Goal: Task Accomplishment & Management: Manage account settings

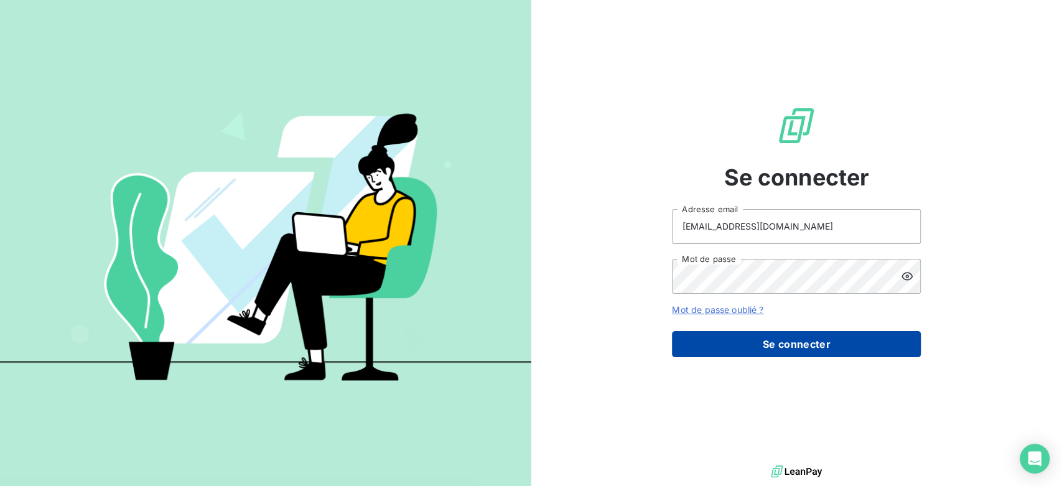
click at [803, 353] on button "Se connecter" at bounding box center [796, 344] width 249 height 26
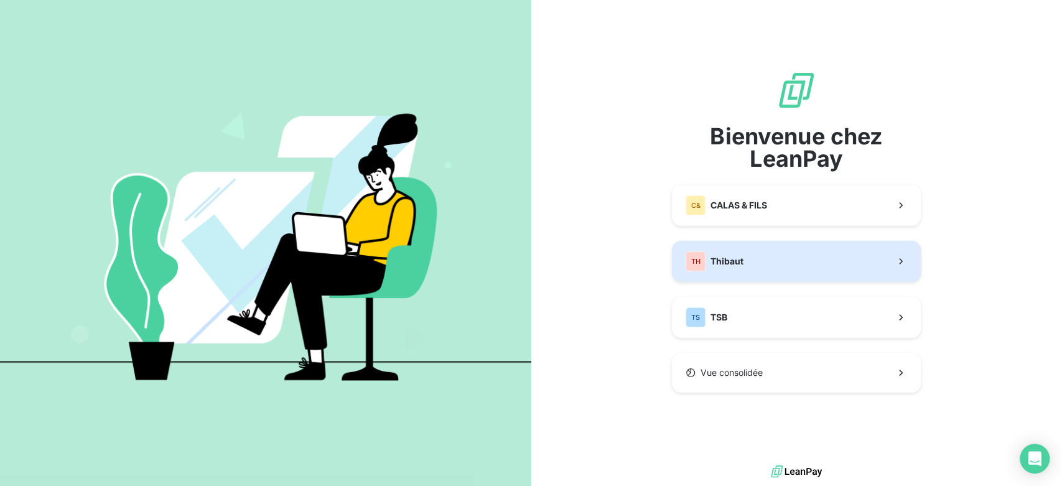
click at [788, 259] on button "TH Thibaut" at bounding box center [796, 261] width 249 height 41
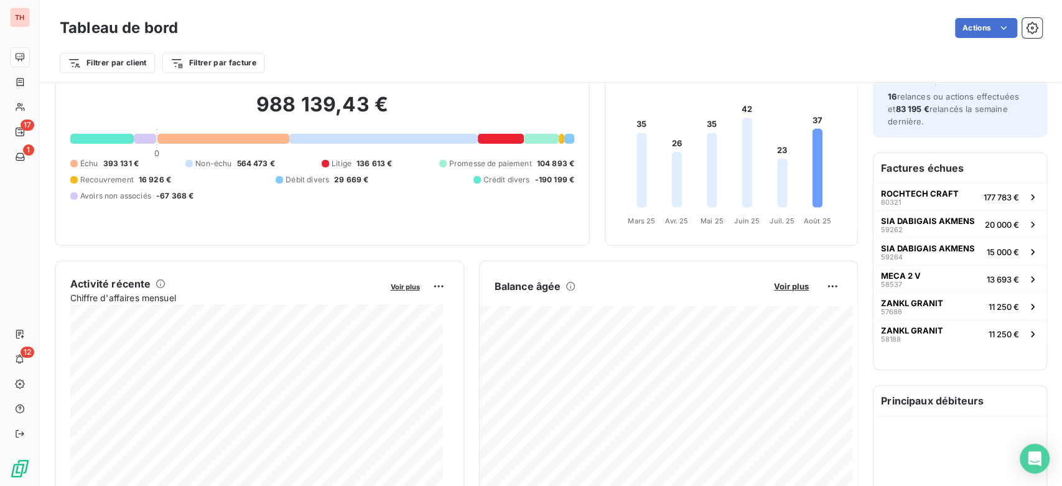
scroll to position [277, 0]
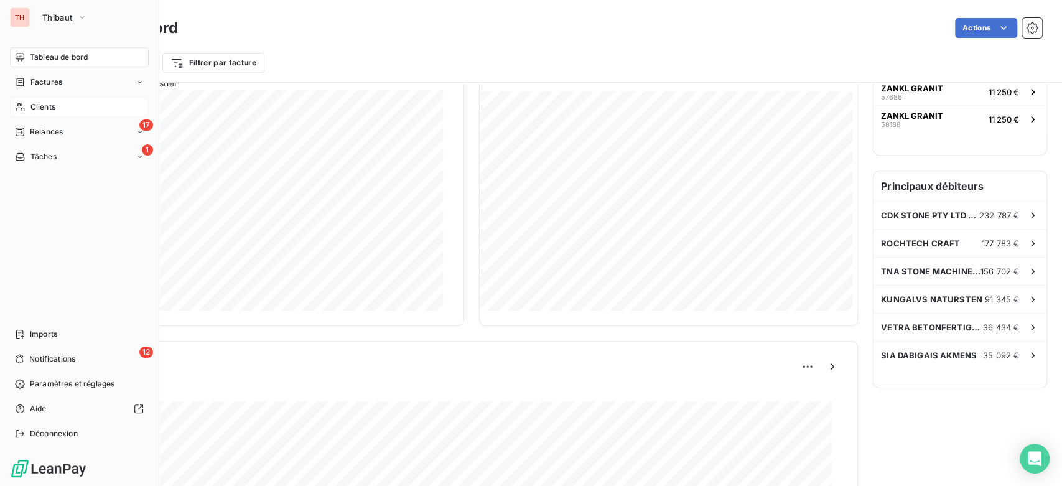
click at [39, 110] on span "Clients" at bounding box center [42, 106] width 25 height 11
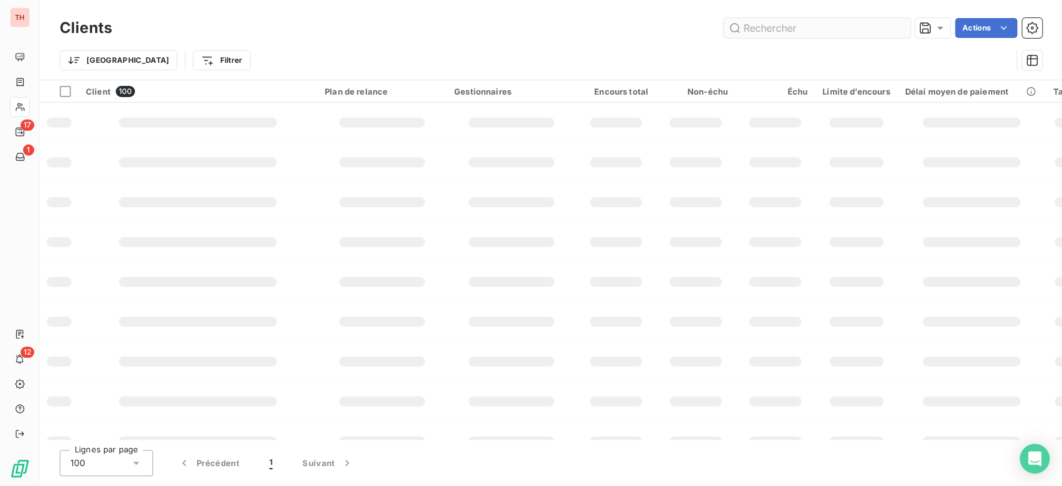
click at [855, 21] on input "text" at bounding box center [817, 28] width 187 height 20
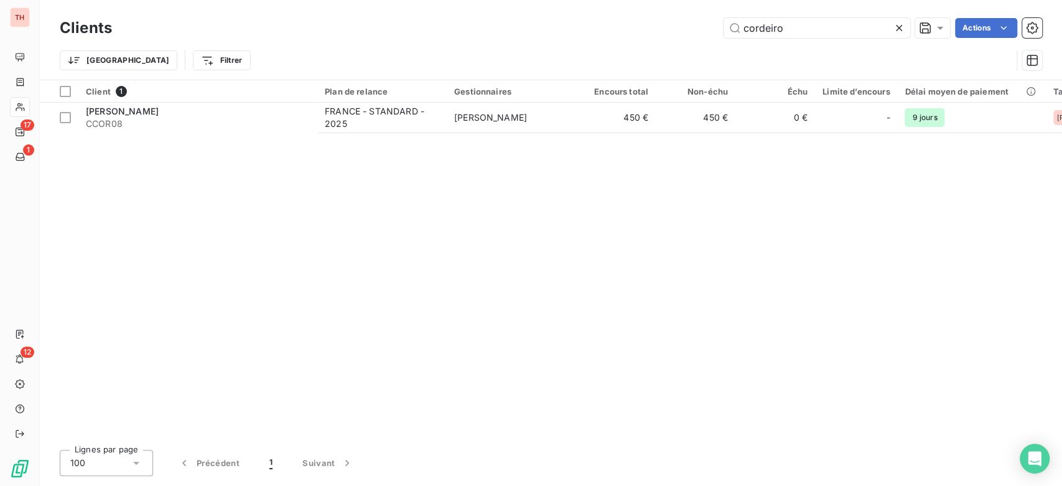
type input "cordeiro"
click at [257, 156] on div "Client 1 Plan de relance Gestionnaires Encours total Non-échu Échu Limite d’enc…" at bounding box center [551, 260] width 1022 height 360
click at [276, 137] on div "Client 1 Plan de relance Gestionnaires Encours total Non-échu Échu Limite d’enc…" at bounding box center [551, 260] width 1022 height 360
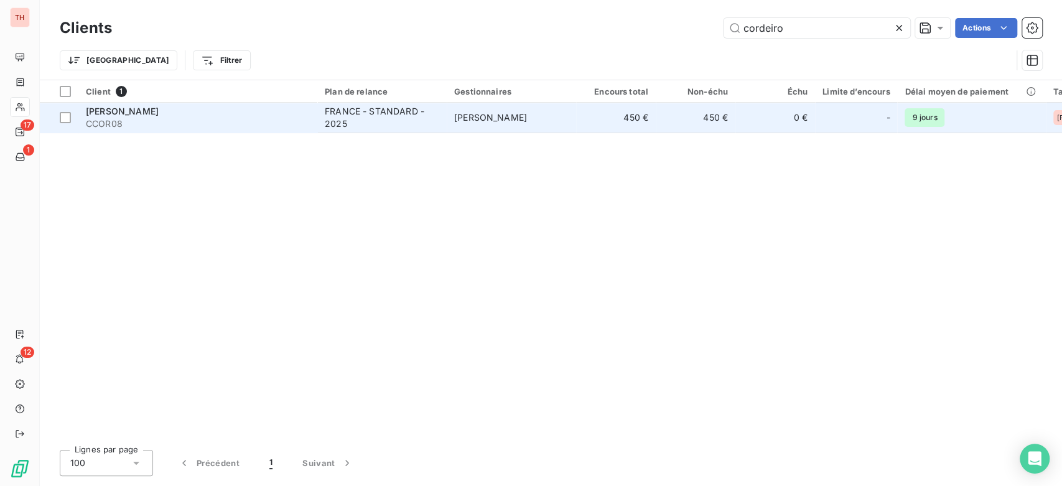
click at [294, 124] on span "CCOR08" at bounding box center [198, 124] width 224 height 12
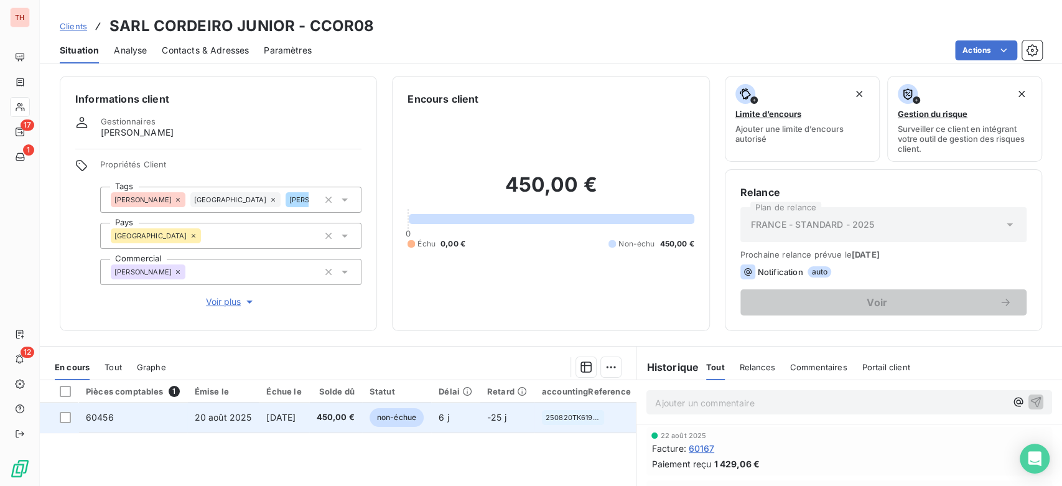
click at [278, 422] on td "20 sept. 2025" at bounding box center [284, 417] width 50 height 30
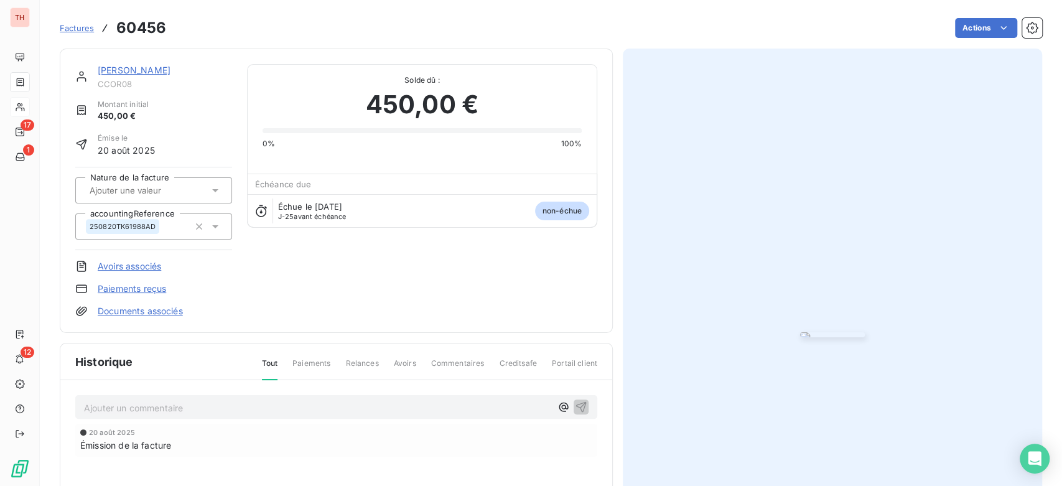
click at [848, 337] on img "button" at bounding box center [832, 334] width 65 height 5
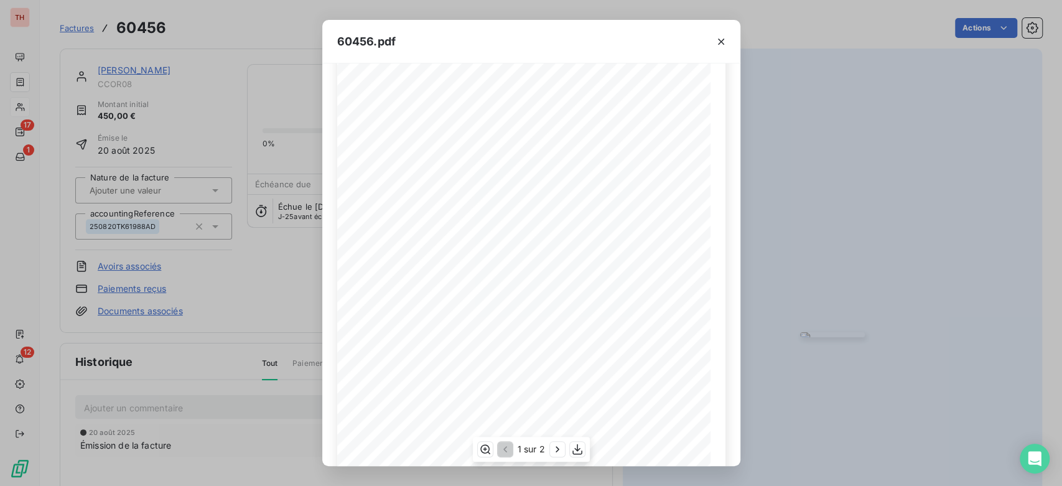
scroll to position [138, 0]
click at [720, 40] on icon "button" at bounding box center [721, 41] width 12 height 12
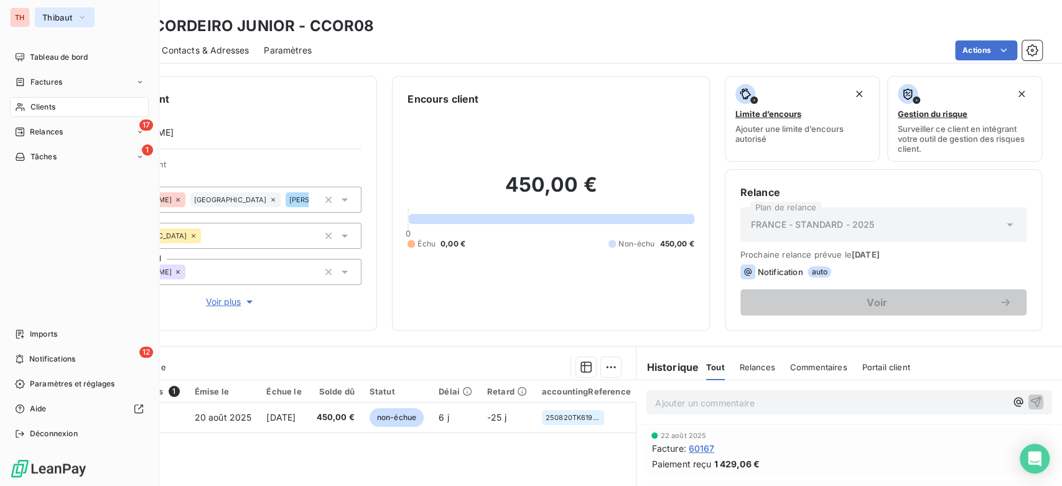
drag, startPoint x: 48, startPoint y: 9, endPoint x: 58, endPoint y: 24, distance: 18.5
click at [49, 9] on button "Thibaut" at bounding box center [65, 17] width 60 height 20
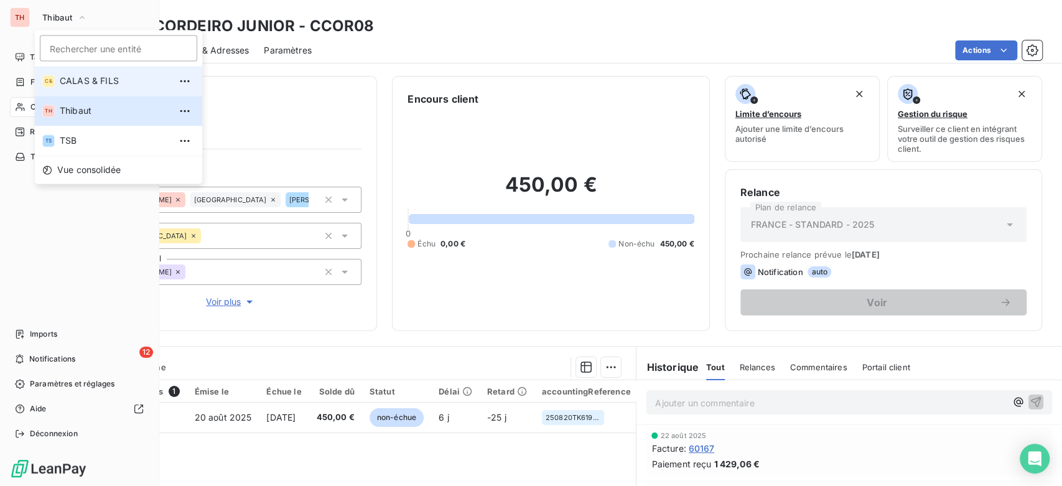
click at [114, 78] on span "CALAS & FILS" at bounding box center [115, 81] width 110 height 12
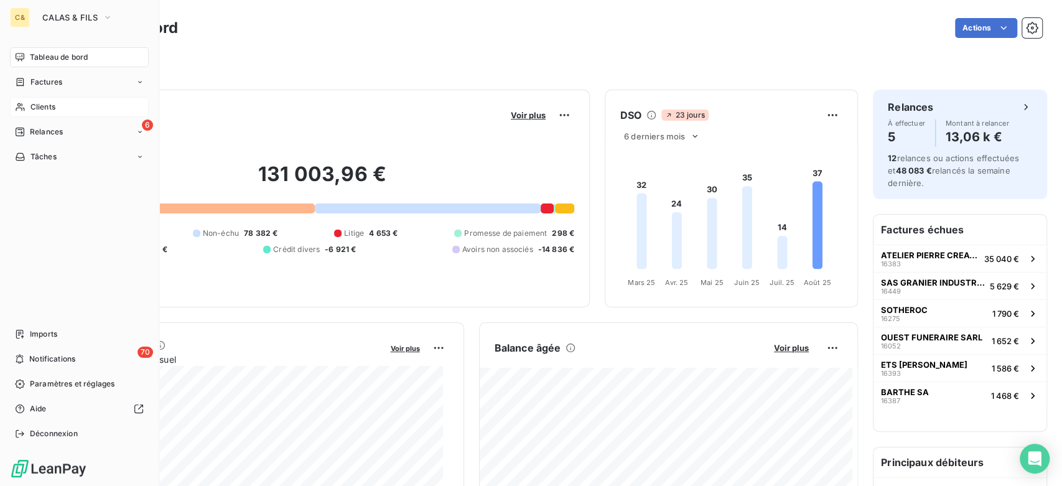
click at [27, 113] on div "Clients" at bounding box center [79, 107] width 139 height 20
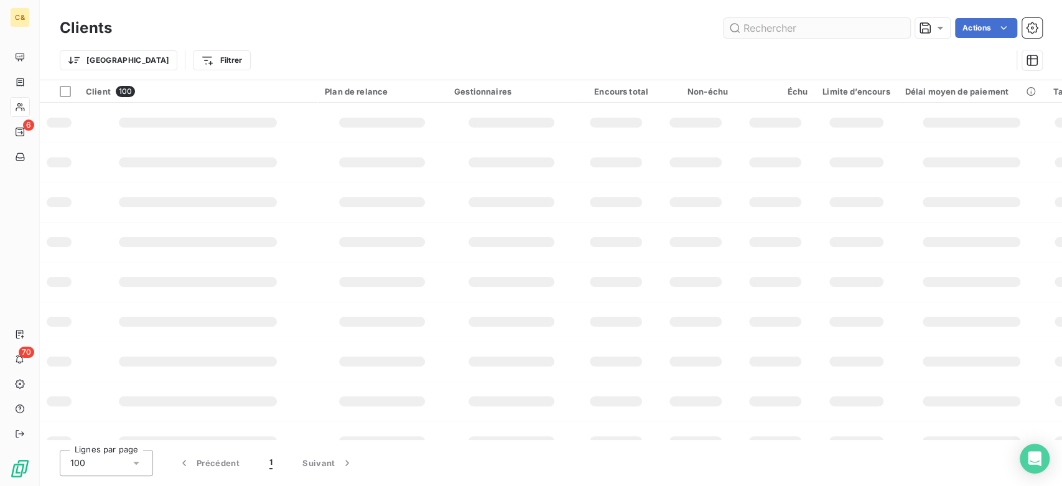
click at [778, 36] on input "text" at bounding box center [817, 28] width 187 height 20
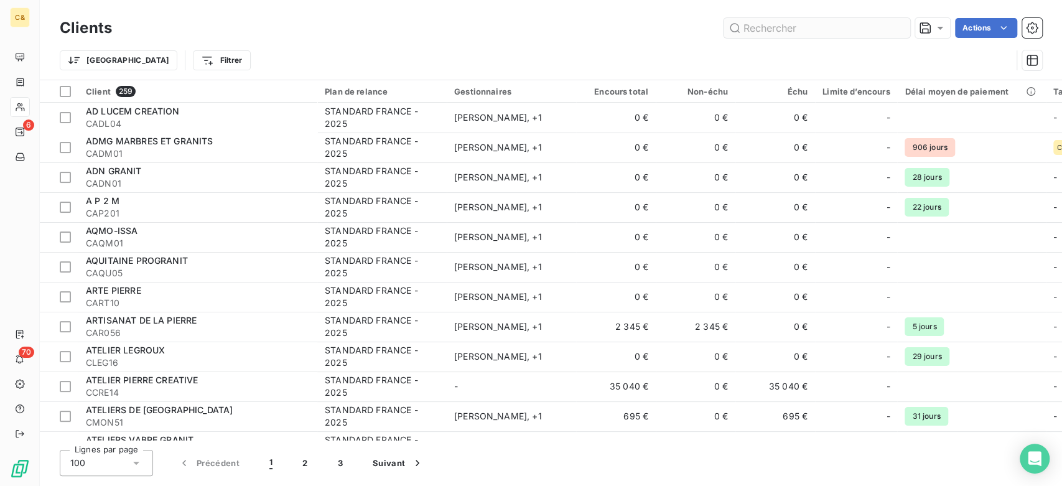
click at [781, 31] on input "text" at bounding box center [817, 28] width 187 height 20
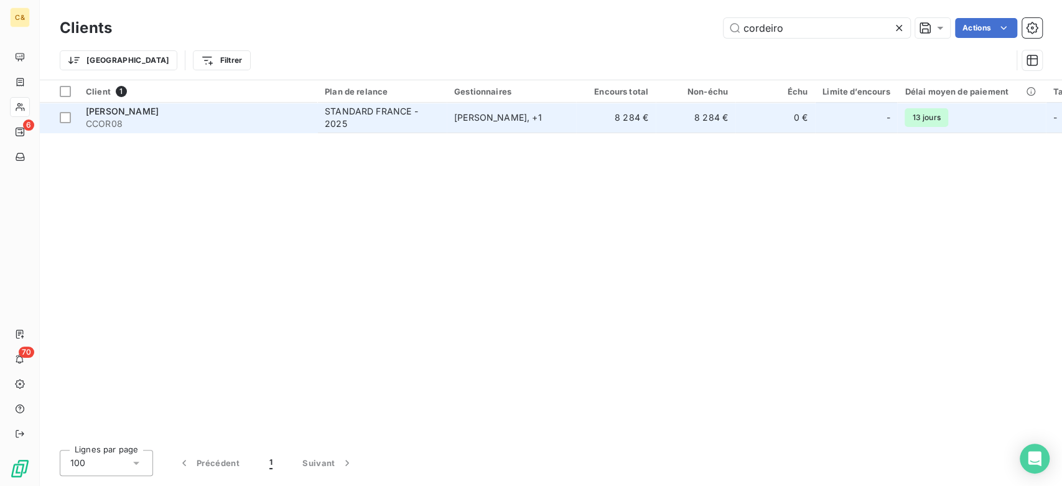
type input "cordeiro"
click at [520, 117] on div "NICOLAS CASSAN , + 1" at bounding box center [511, 117] width 114 height 12
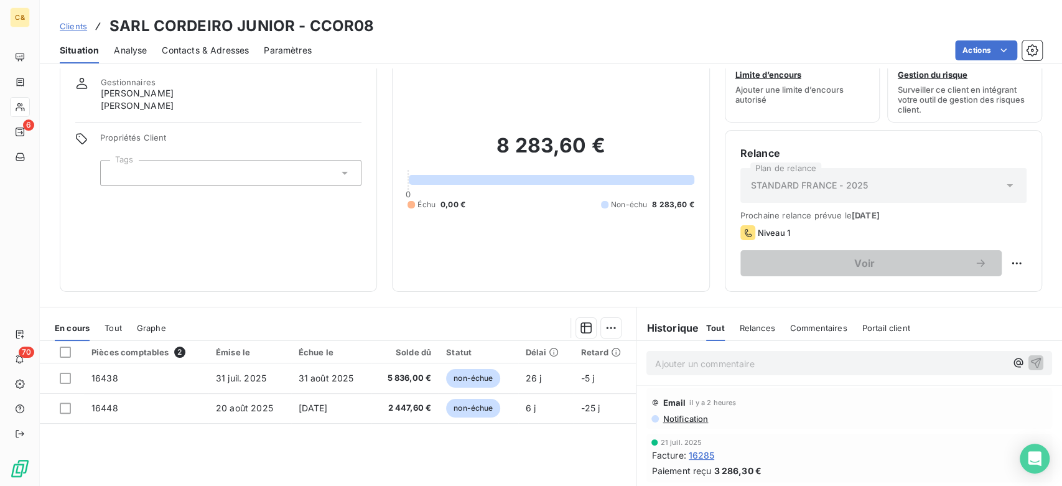
scroll to position [69, 0]
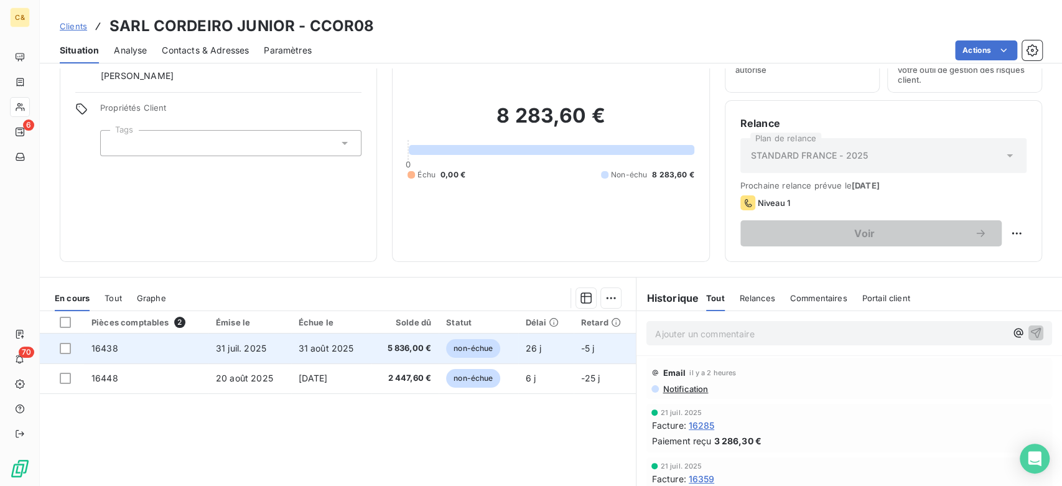
click at [330, 343] on span "31 août 2025" at bounding box center [326, 348] width 55 height 11
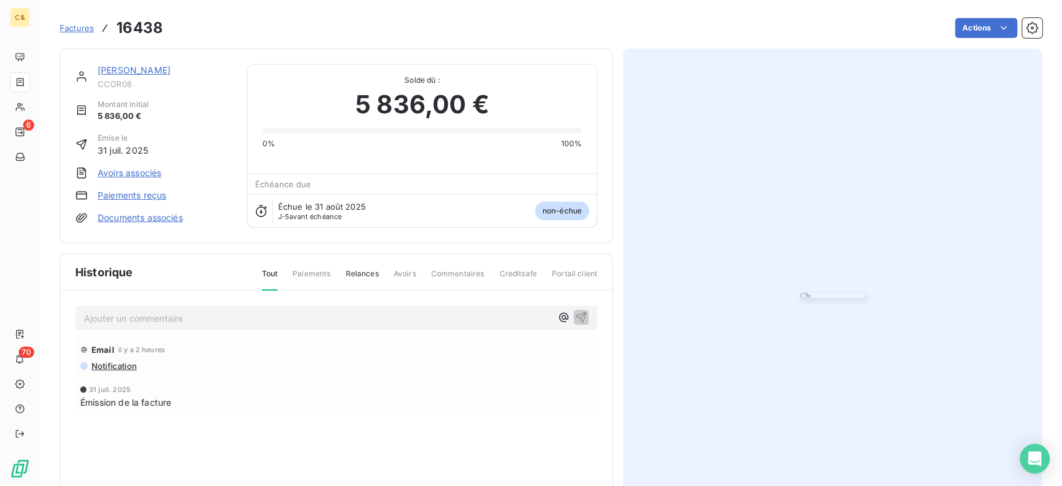
click at [816, 298] on img "button" at bounding box center [832, 295] width 65 height 5
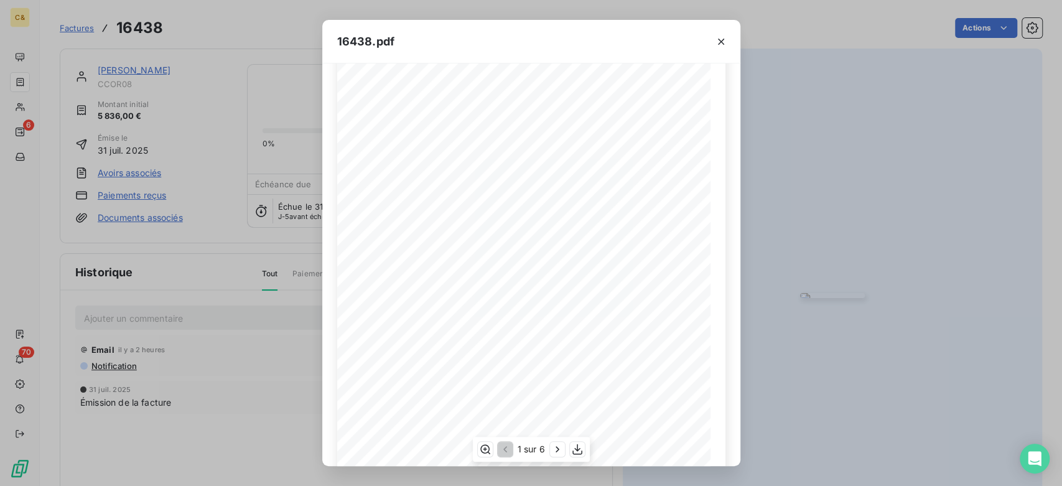
scroll to position [138, 0]
click at [555, 449] on icon "button" at bounding box center [557, 449] width 12 height 12
click at [554, 454] on icon "button" at bounding box center [558, 449] width 12 height 12
click at [560, 448] on icon "button" at bounding box center [558, 449] width 12 height 12
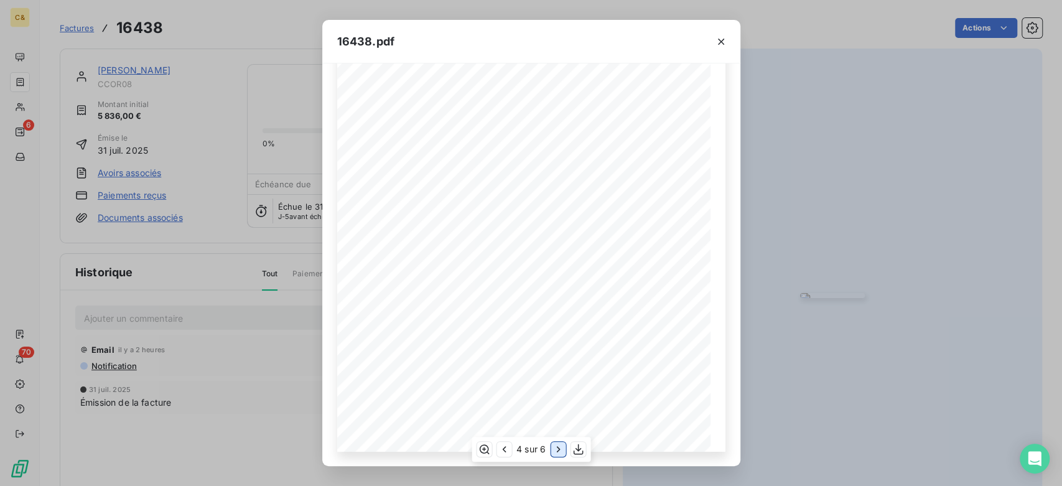
click at [561, 452] on icon "button" at bounding box center [558, 449] width 12 height 12
click at [557, 448] on icon "button" at bounding box center [557, 449] width 3 height 6
drag, startPoint x: 502, startPoint y: 444, endPoint x: 508, endPoint y: 437, distance: 9.7
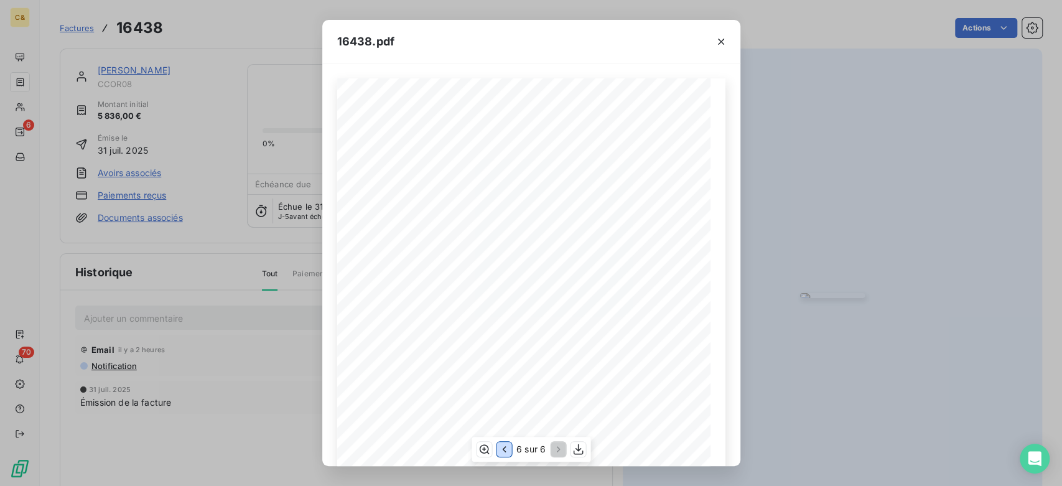
click at [503, 443] on icon "button" at bounding box center [504, 449] width 12 height 12
click at [891, 167] on div "16438.pdf Rem. PUHT Brut 52 Rue du Sidobre 81210 LACROUZETTE TÈl. 05 63 50 62 4…" at bounding box center [531, 243] width 1062 height 486
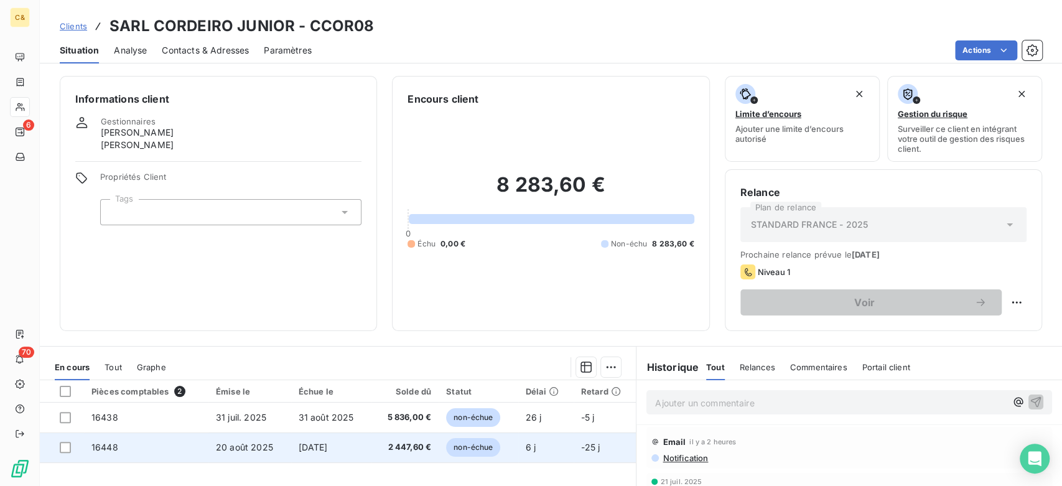
click at [498, 446] on td "non-échue" at bounding box center [479, 447] width 80 height 30
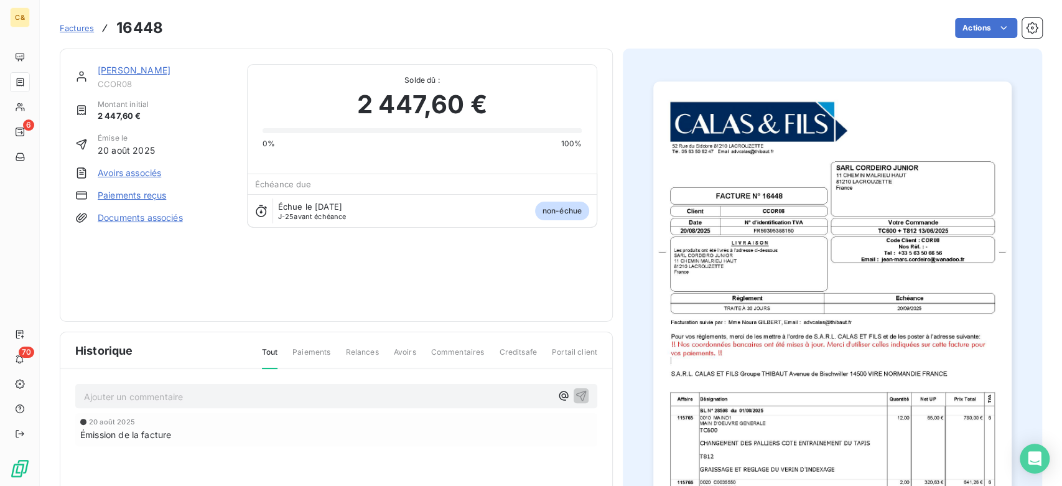
click at [857, 307] on img "button" at bounding box center [832, 334] width 358 height 506
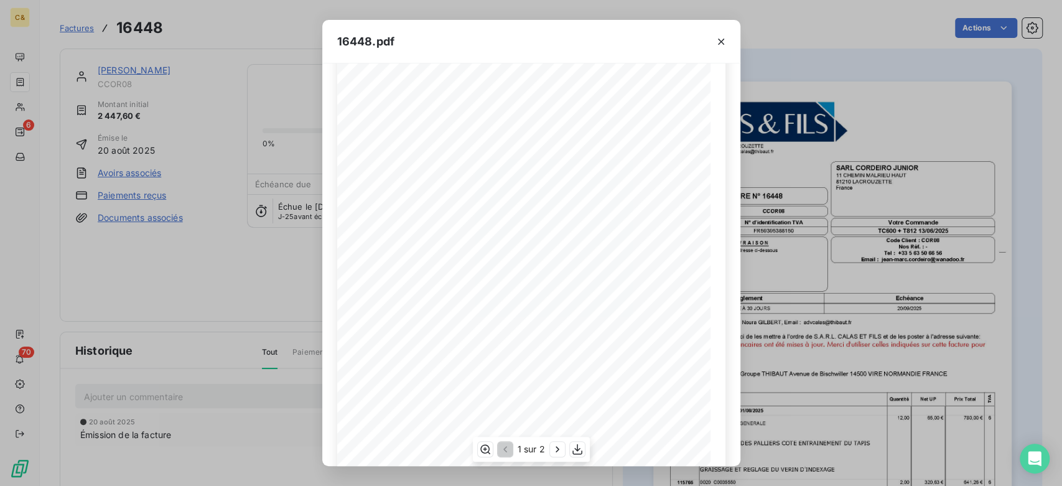
scroll to position [154, 0]
click at [554, 445] on icon "button" at bounding box center [557, 449] width 12 height 12
click at [500, 458] on div "2 sur 2" at bounding box center [531, 449] width 119 height 25
click at [502, 452] on icon "button" at bounding box center [504, 449] width 12 height 12
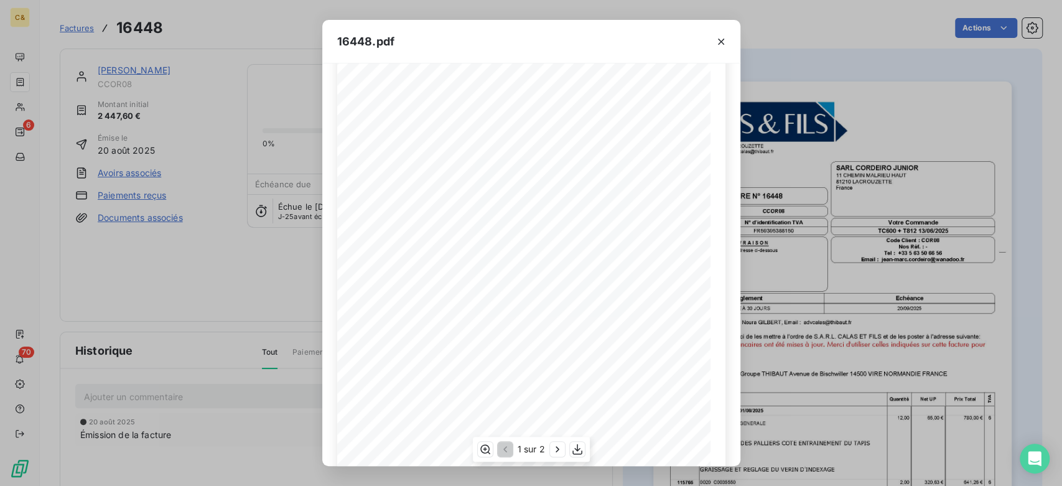
scroll to position [154, 0]
click at [716, 27] on div at bounding box center [721, 41] width 39 height 43
click at [716, 39] on icon "button" at bounding box center [721, 41] width 12 height 12
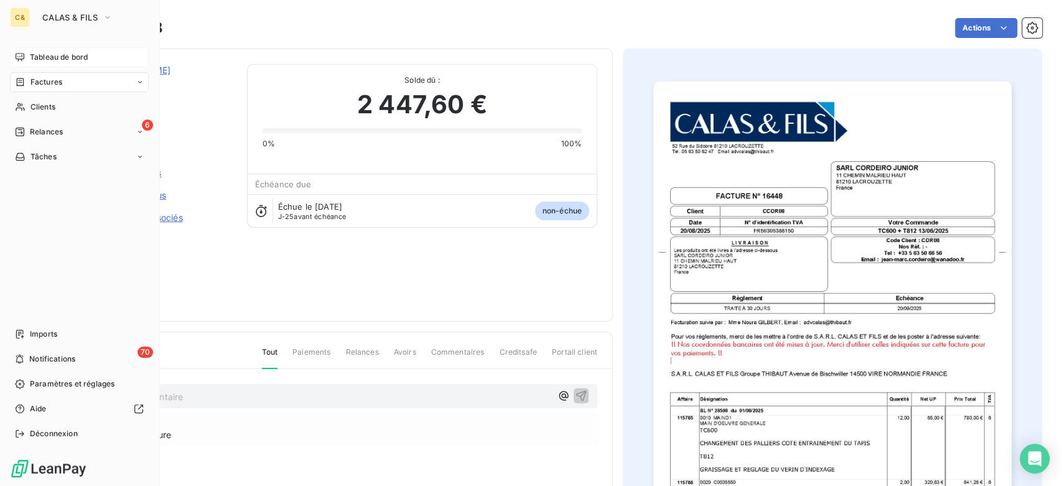
click at [35, 56] on span "Tableau de bord" at bounding box center [59, 57] width 58 height 11
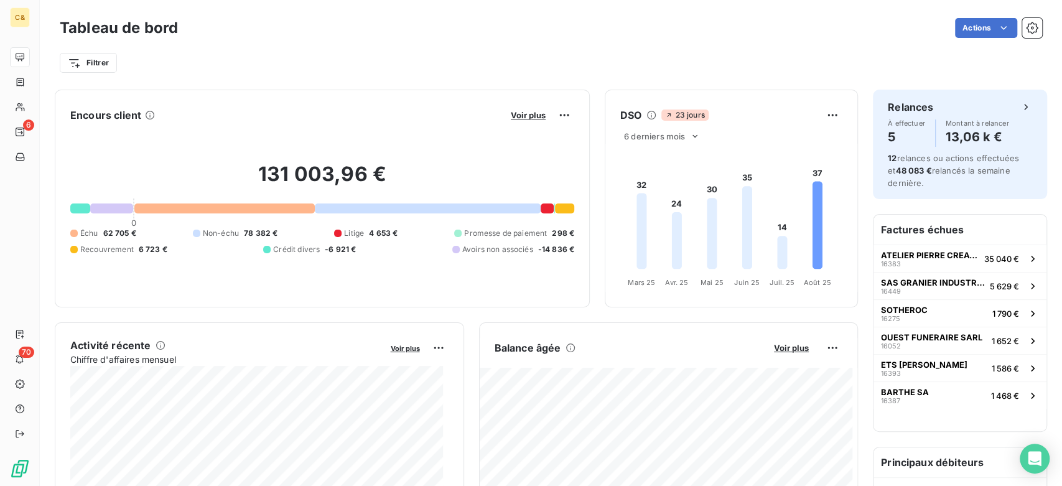
click at [533, 107] on div "Voir plus" at bounding box center [540, 115] width 67 height 20
click at [529, 126] on div "131 003,96 € 0 Échu 62 705 € Non-échu 78 382 € Litige 4 653 € Promesse de paiem…" at bounding box center [322, 208] width 504 height 167
click at [529, 121] on div "Voir plus" at bounding box center [540, 115] width 67 height 20
click at [531, 119] on span "Voir plus" at bounding box center [528, 115] width 35 height 10
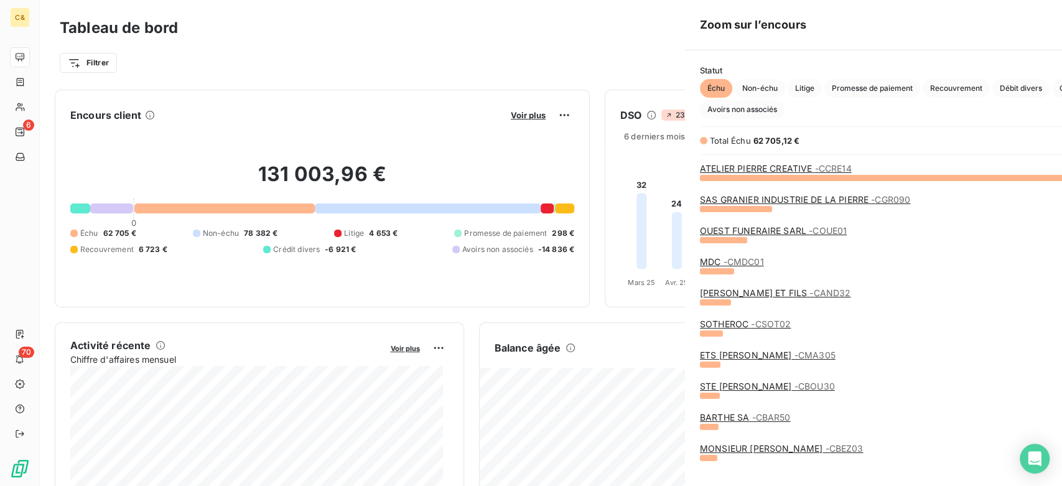
scroll to position [298, 467]
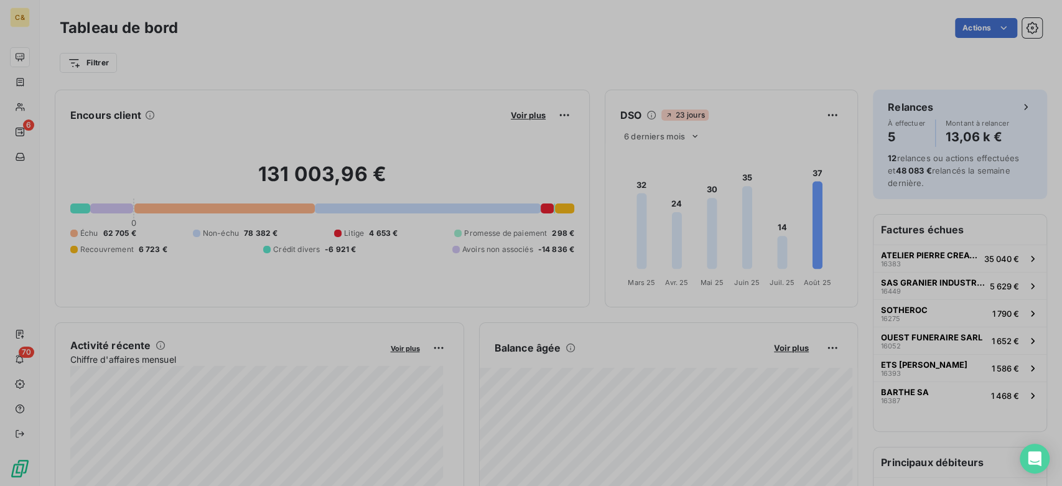
click at [533, 114] on span "Voir plus" at bounding box center [528, 115] width 35 height 10
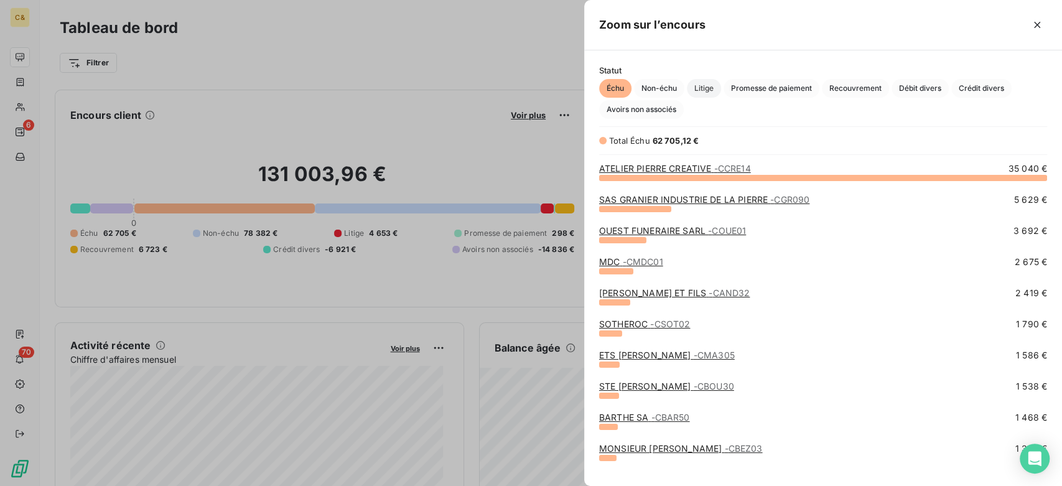
click at [715, 88] on span "Litige" at bounding box center [704, 88] width 34 height 19
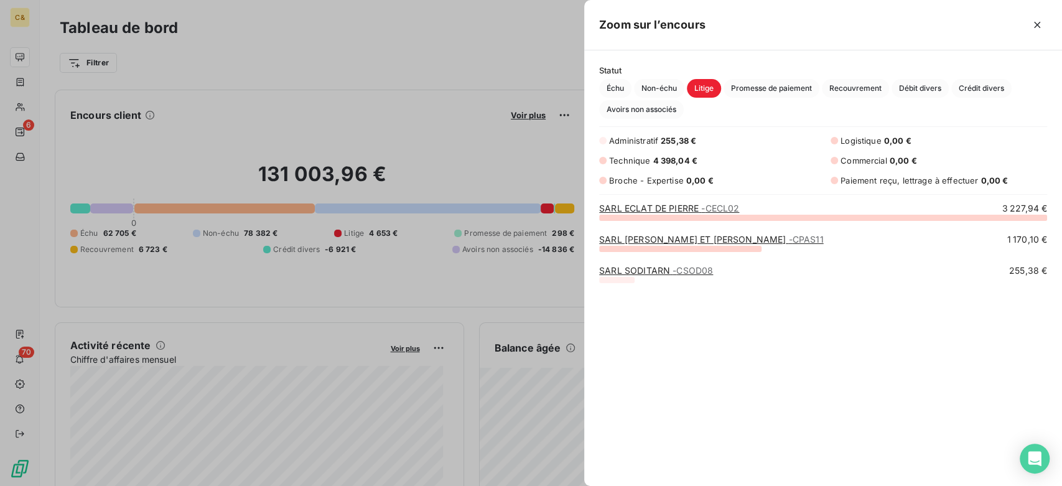
scroll to position [258, 467]
click at [636, 271] on link "SARL SODITARN - CSOD08" at bounding box center [656, 270] width 114 height 11
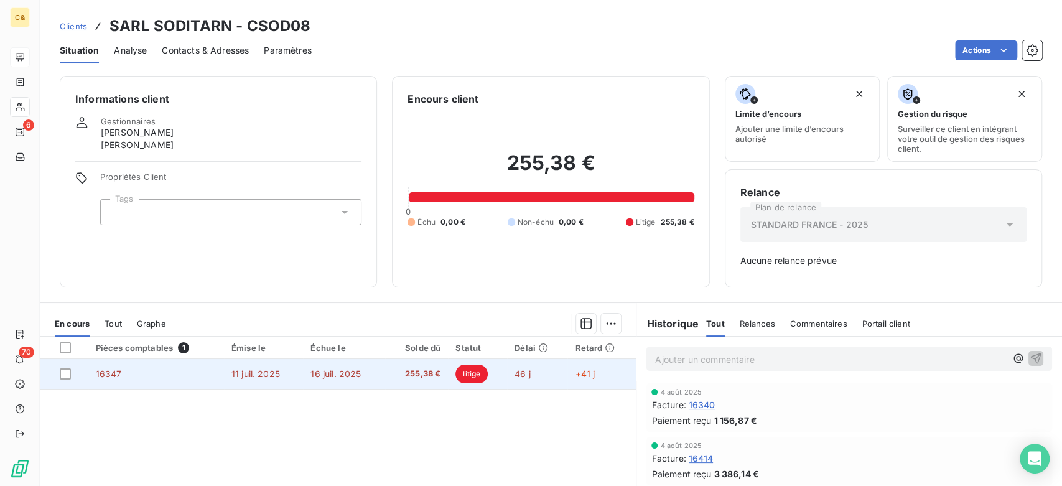
click at [230, 367] on td "11 juil. 2025" at bounding box center [264, 374] width 80 height 30
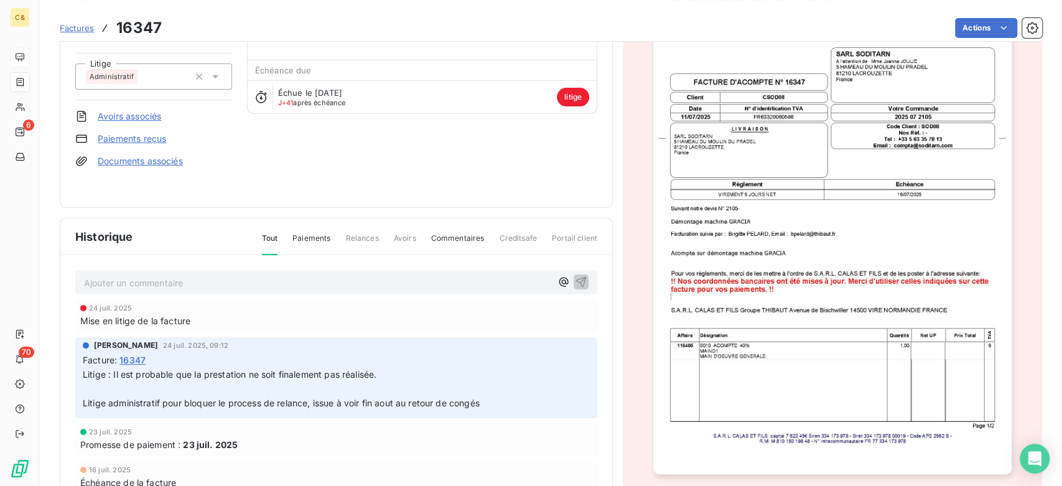
scroll to position [139, 0]
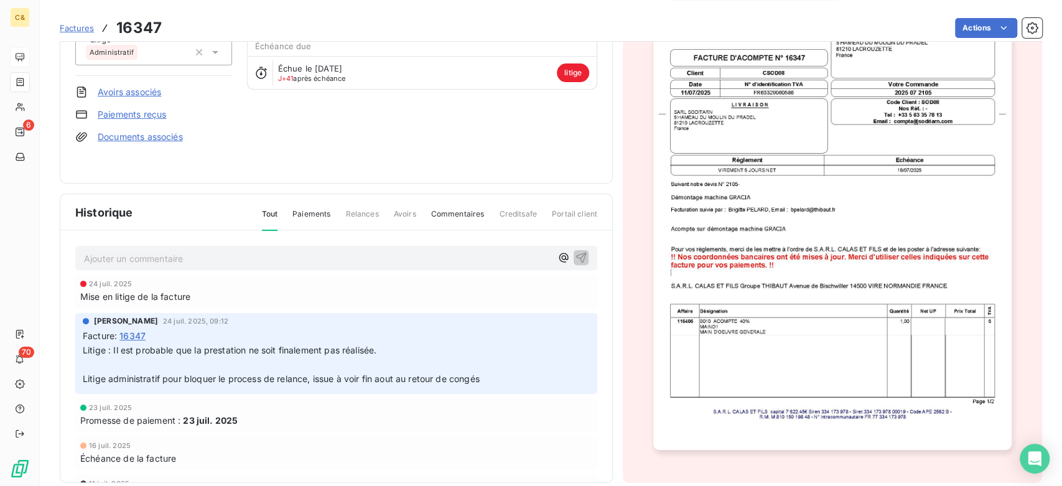
click at [370, 251] on p "Ajouter un commentaire ﻿" at bounding box center [317, 259] width 467 height 16
click at [842, 276] on img "button" at bounding box center [832, 196] width 358 height 506
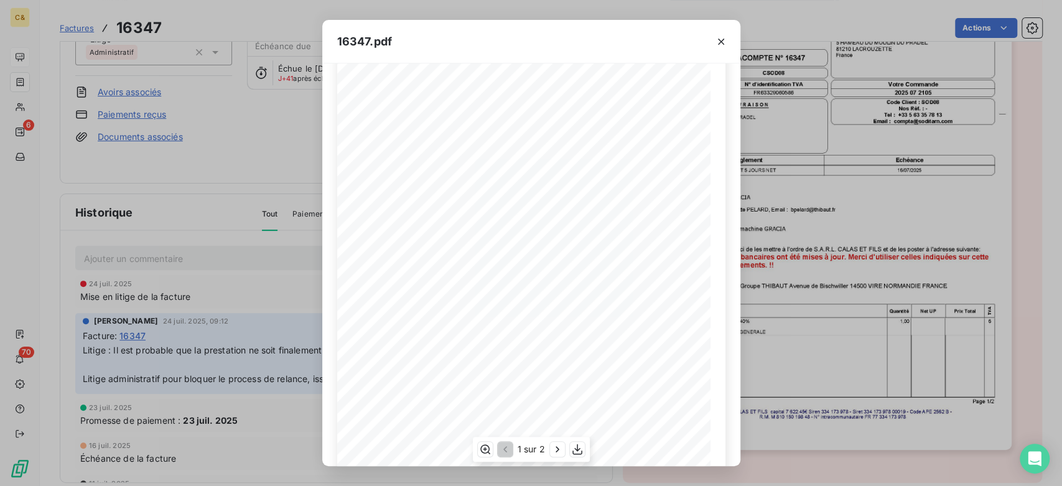
scroll to position [154, 0]
click at [550, 449] on button "button" at bounding box center [557, 449] width 15 height 15
click at [730, 41] on button "button" at bounding box center [721, 42] width 20 height 20
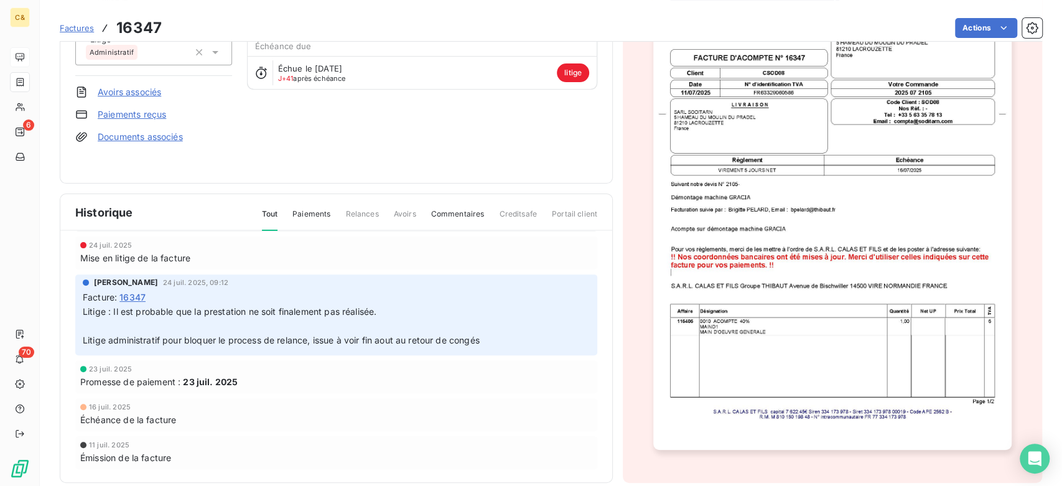
scroll to position [0, 0]
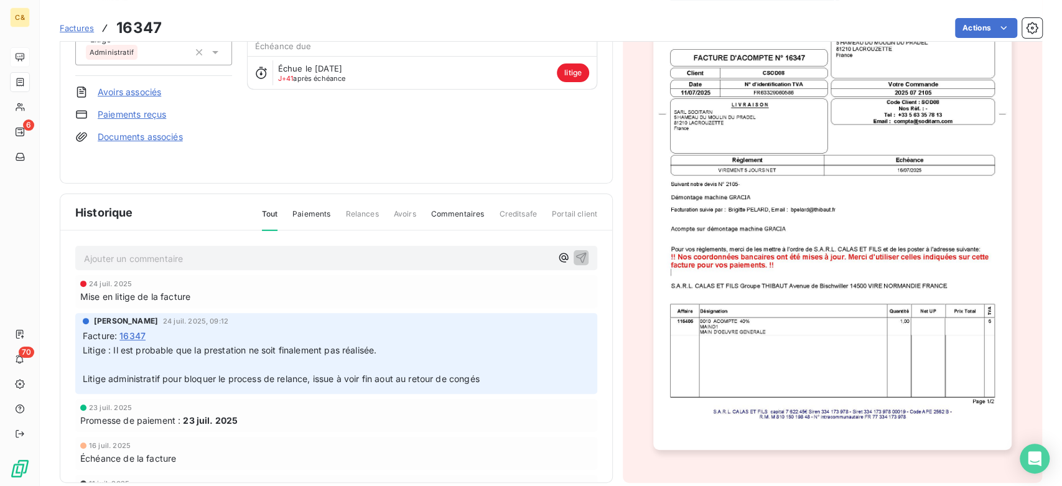
click at [174, 255] on p "Ajouter un commentaire ﻿" at bounding box center [317, 259] width 467 height 16
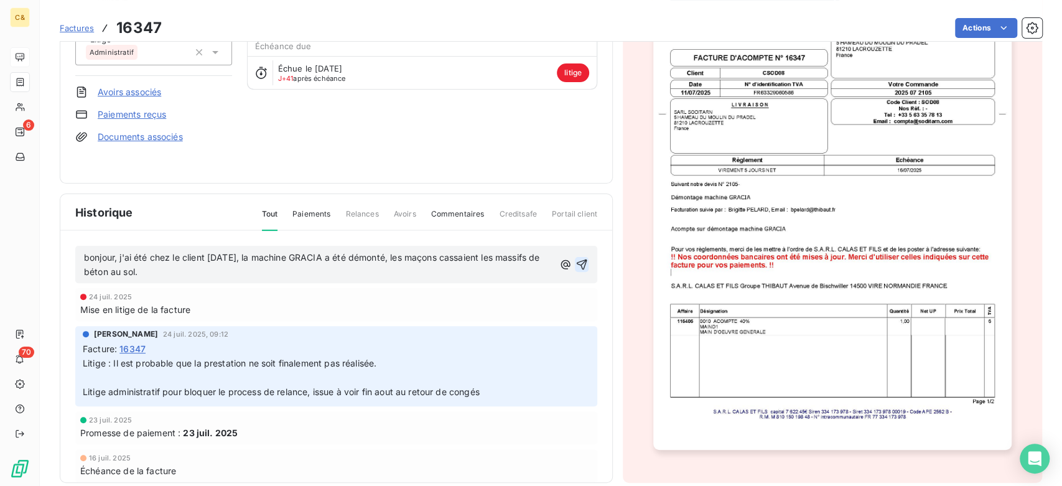
click at [577, 259] on icon "button" at bounding box center [582, 264] width 11 height 11
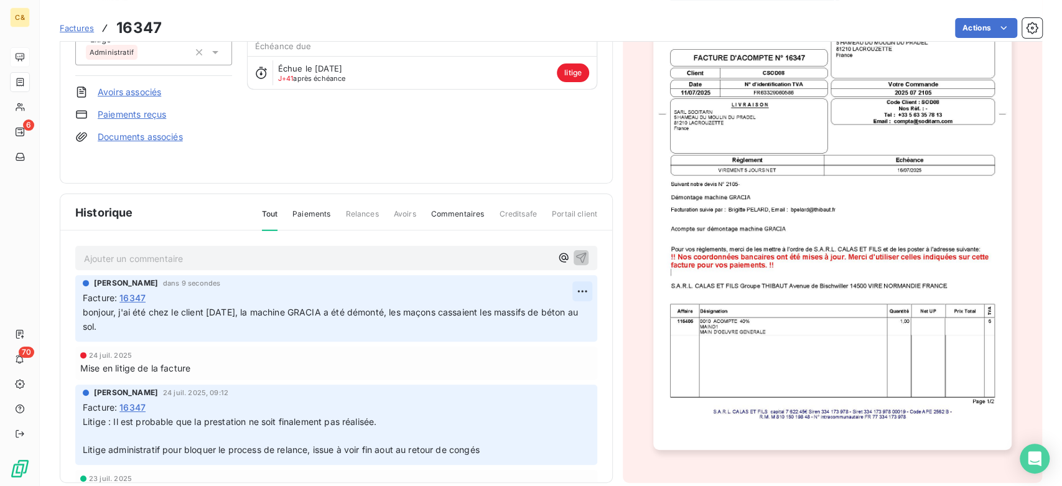
click at [561, 282] on html "C& 6 70 Factures 16347 Actions SARL SODITARN CSOD08 Montant initial 255,38 € Ém…" at bounding box center [531, 243] width 1062 height 486
drag, startPoint x: 514, startPoint y: 307, endPoint x: 499, endPoint y: 315, distance: 17.3
click at [514, 307] on div "Editer" at bounding box center [536, 312] width 70 height 20
click at [371, 310] on span "bonjour, j'ai été chez le client hier, la machine GRACIA a été démonté, les maç…" at bounding box center [325, 319] width 485 height 25
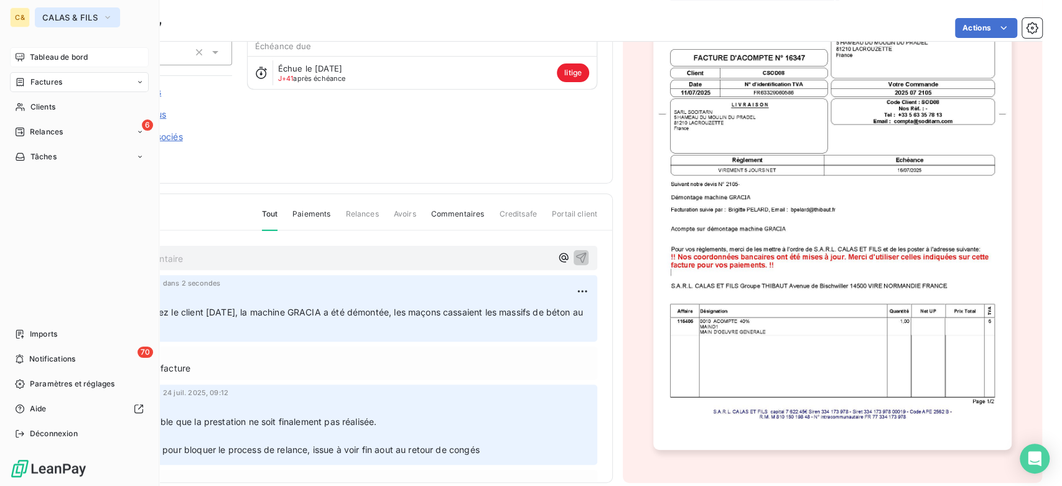
click at [75, 23] on button "CALAS & FILS" at bounding box center [77, 17] width 85 height 20
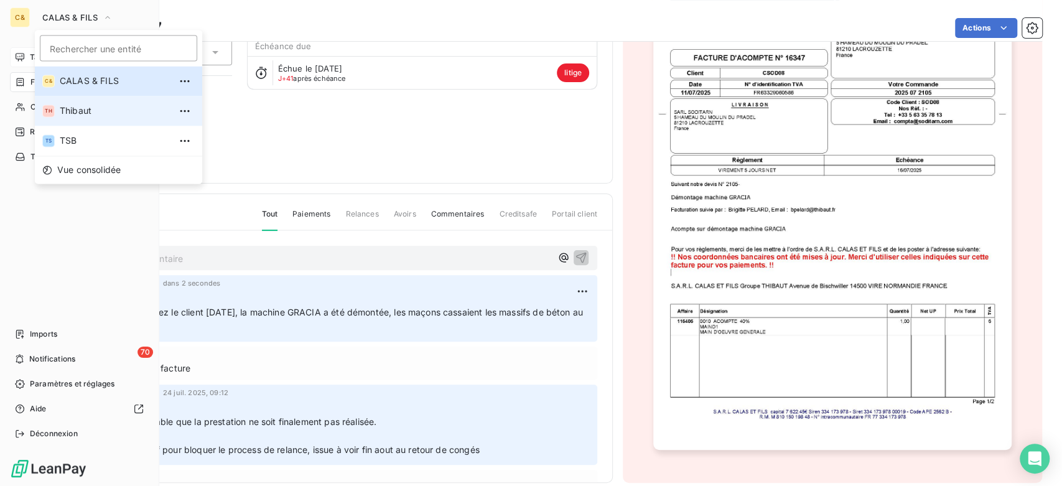
click at [70, 105] on span "Thibaut" at bounding box center [115, 111] width 110 height 12
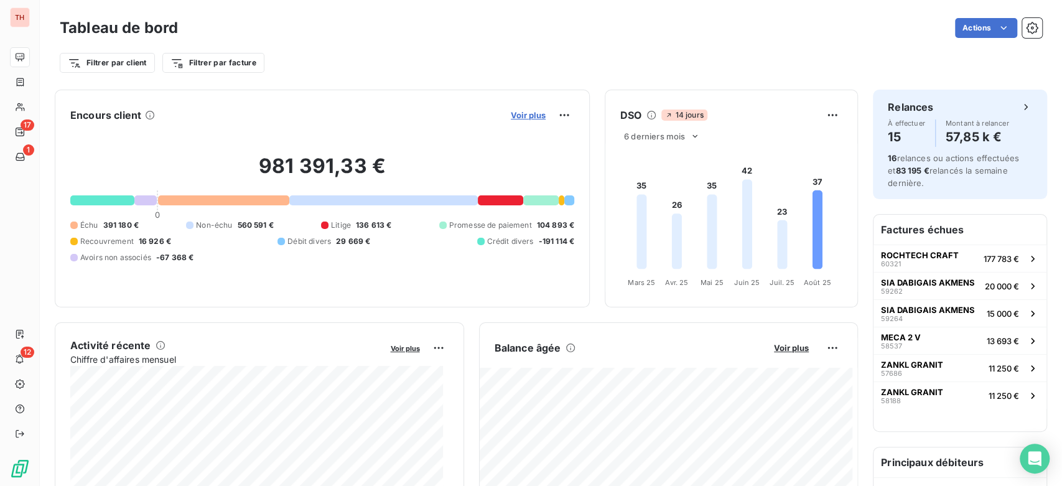
click at [514, 111] on span "Voir plus" at bounding box center [528, 115] width 35 height 10
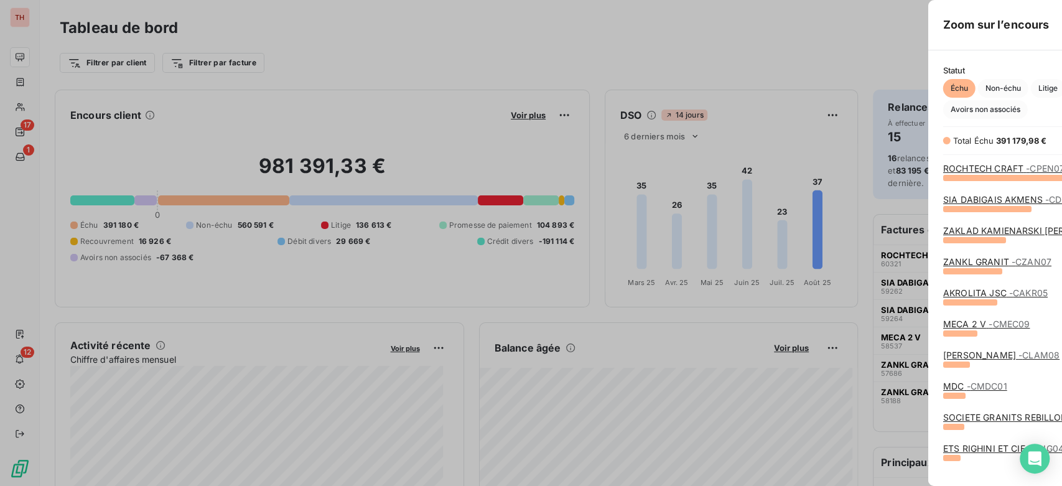
scroll to position [298, 467]
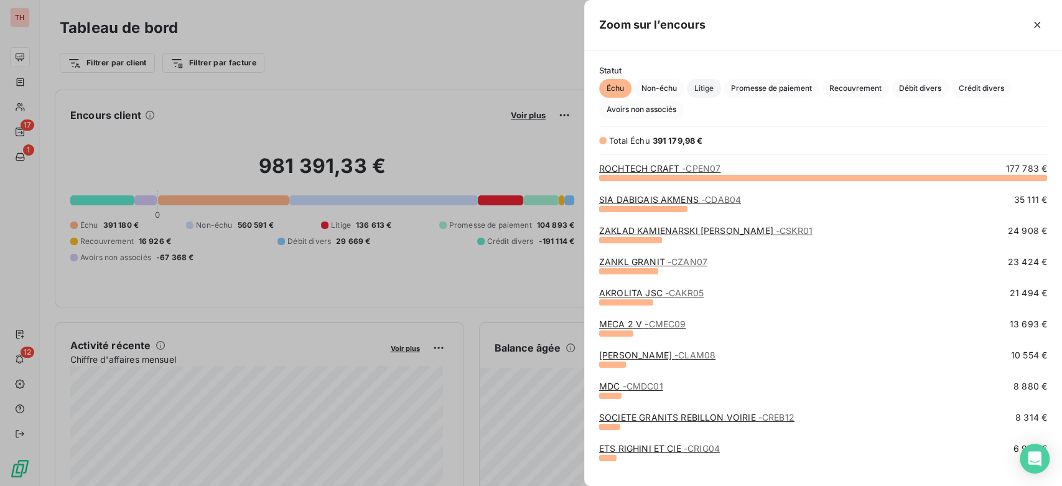
click at [689, 91] on span "Litige" at bounding box center [704, 88] width 34 height 19
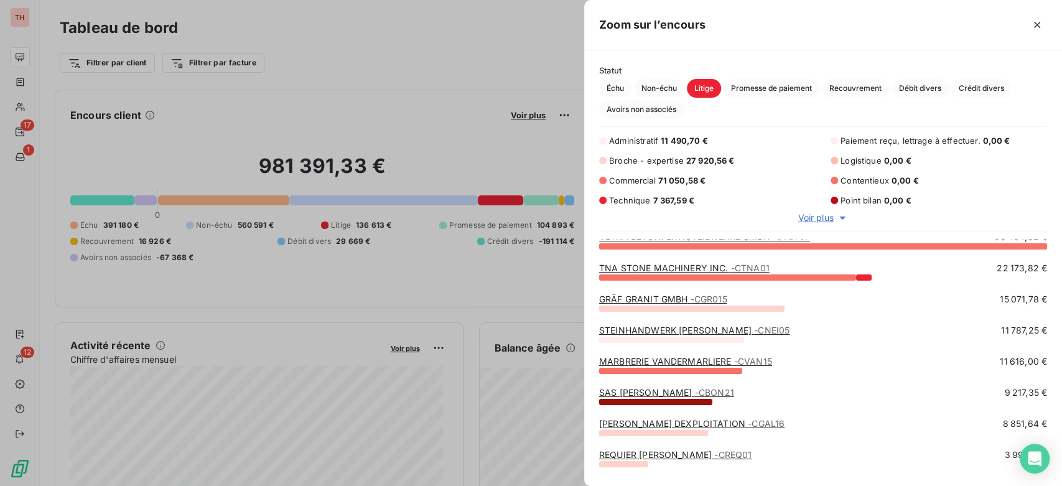
scroll to position [0, 0]
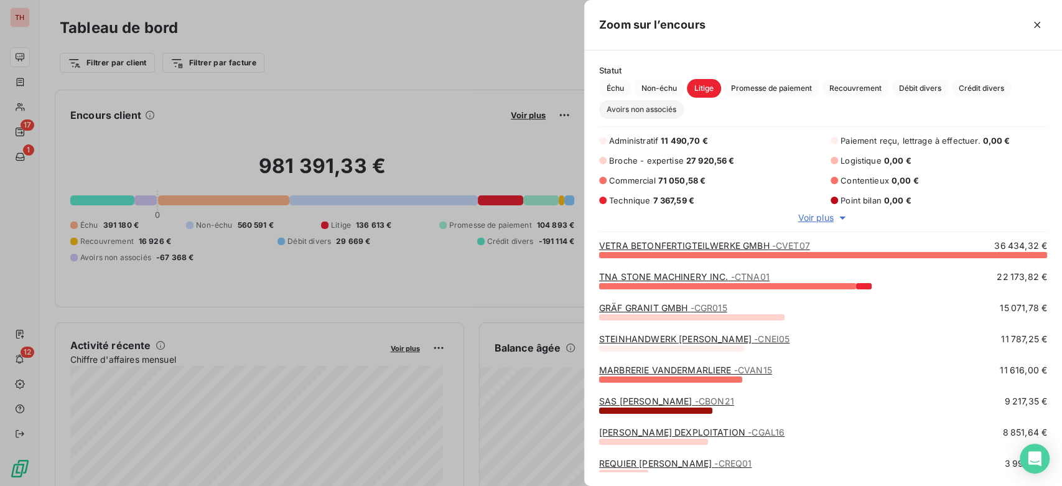
click at [642, 103] on span "Avoirs non associés" at bounding box center [641, 109] width 85 height 19
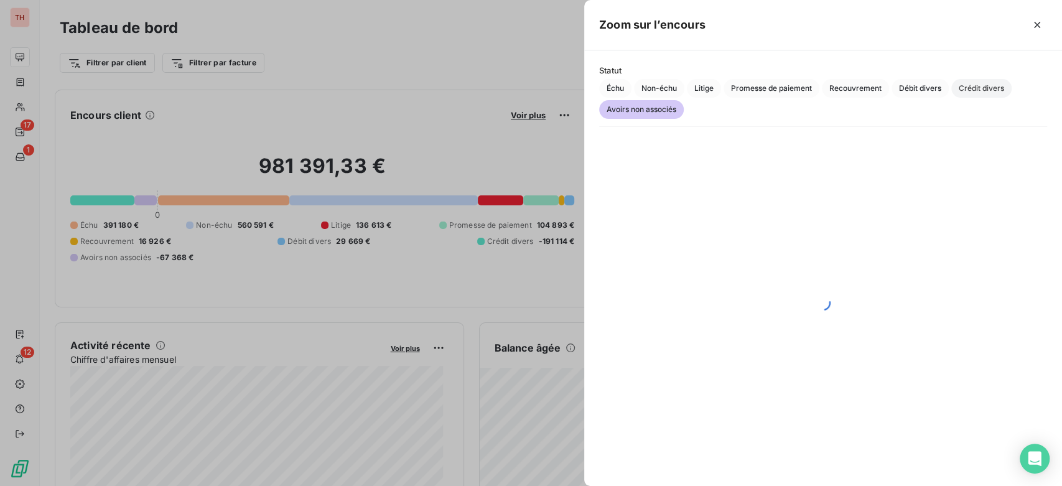
click at [971, 85] on span "Crédit divers" at bounding box center [981, 88] width 60 height 19
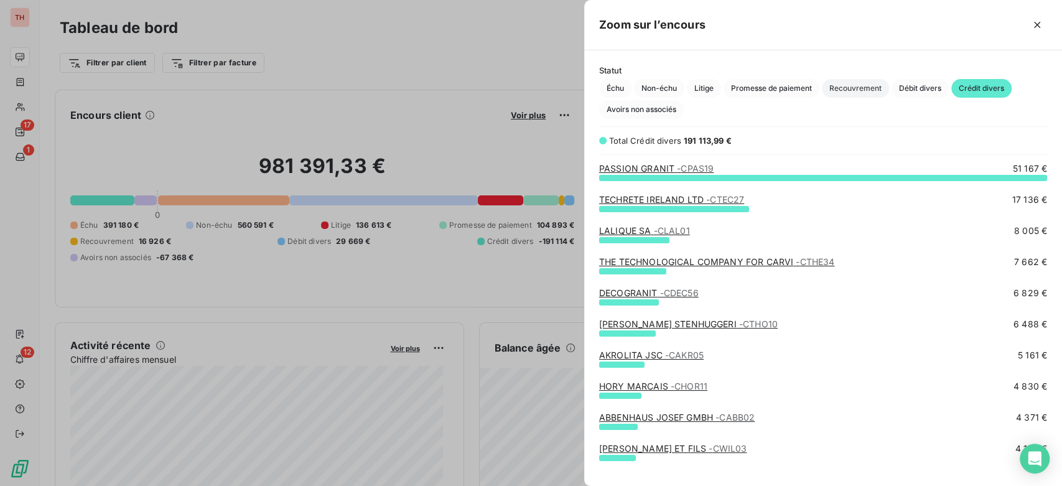
click at [878, 81] on span "Recouvrement" at bounding box center [855, 88] width 67 height 19
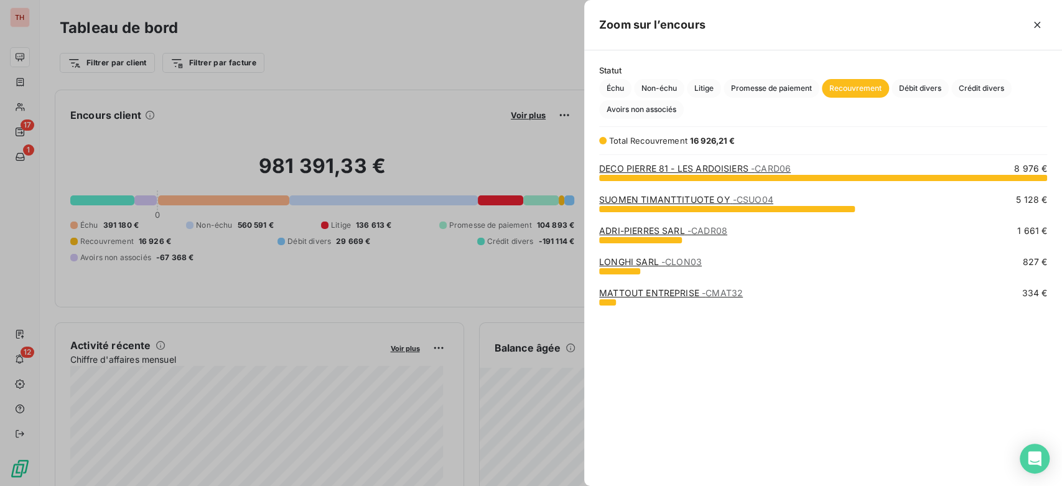
scroll to position [298, 467]
click at [437, 99] on div at bounding box center [531, 243] width 1062 height 486
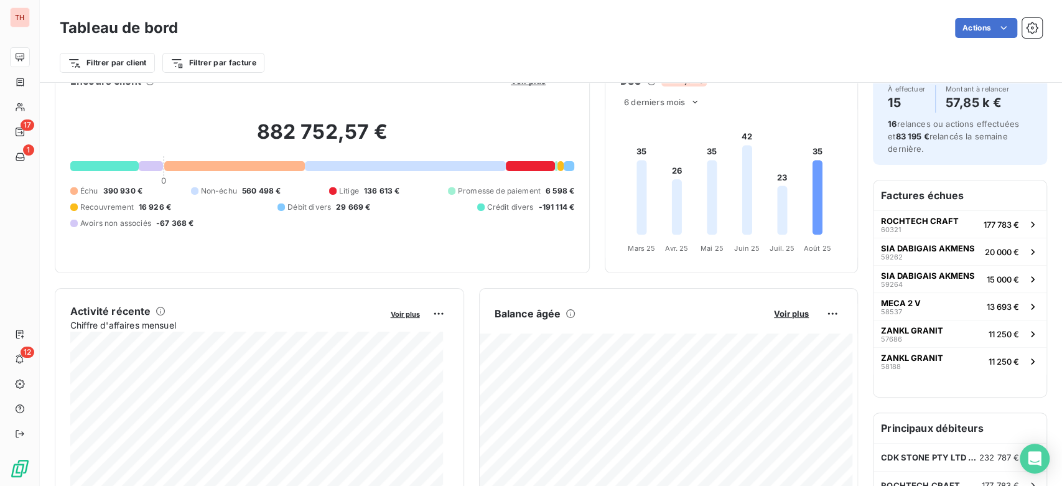
scroll to position [0, 0]
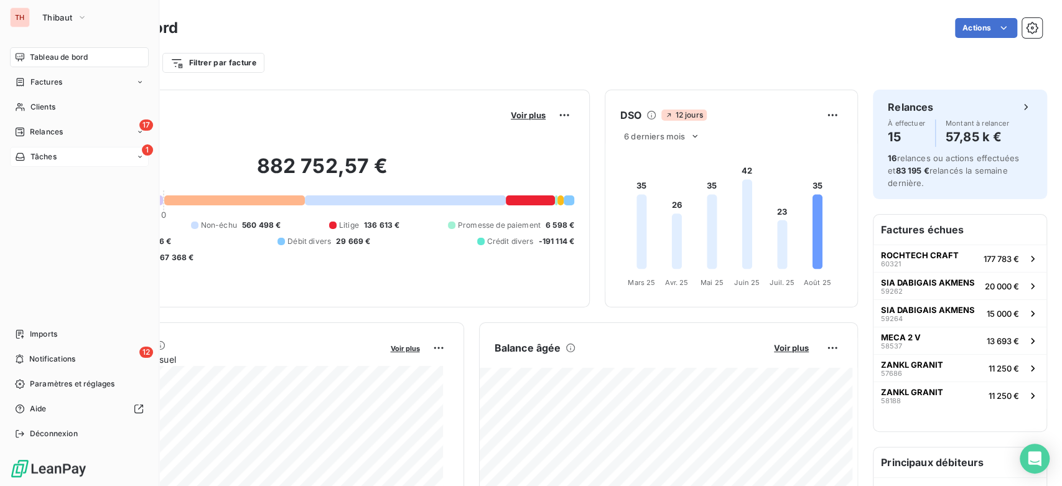
click at [26, 151] on div "Tâches" at bounding box center [36, 156] width 42 height 11
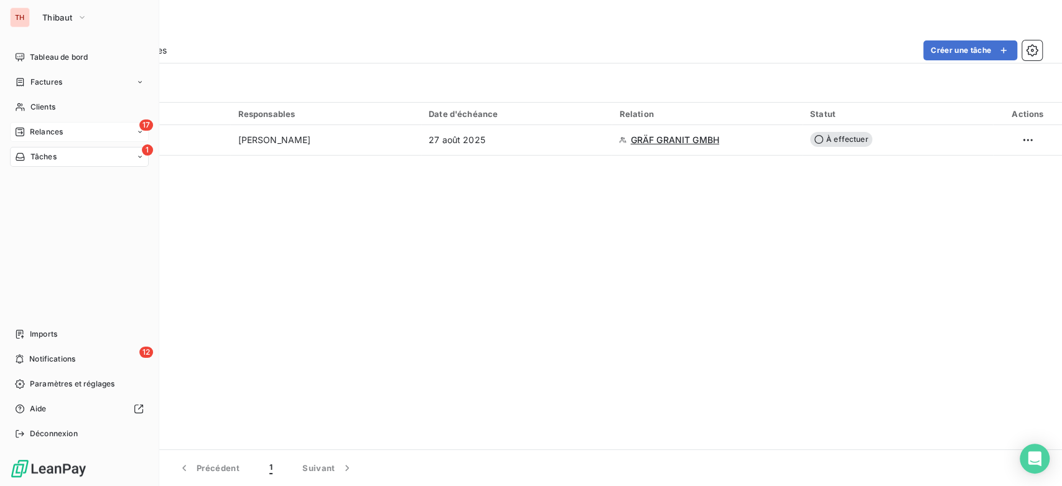
click at [40, 128] on span "Relances" at bounding box center [46, 131] width 33 height 11
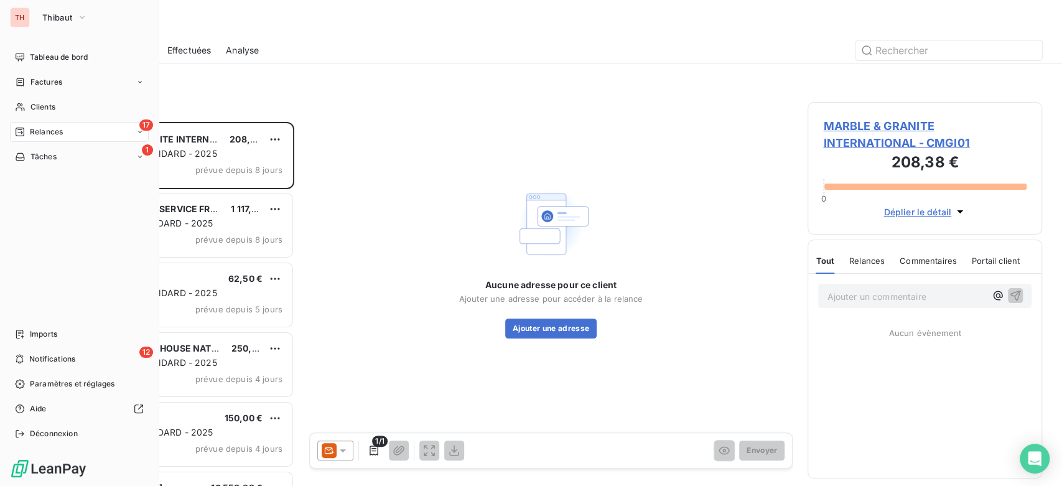
scroll to position [353, 224]
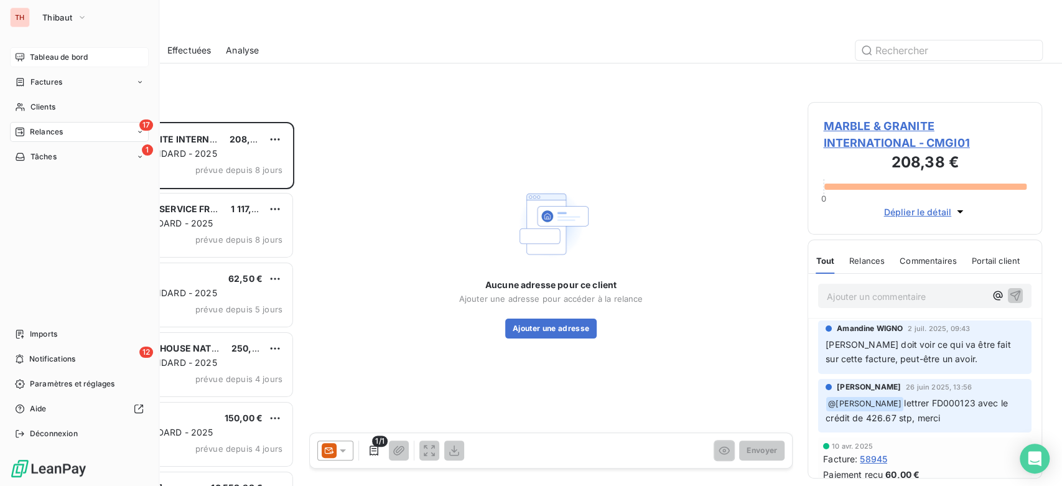
click at [26, 48] on div "Tableau de bord" at bounding box center [79, 57] width 139 height 20
